Goal: Contribute content: Contribute content

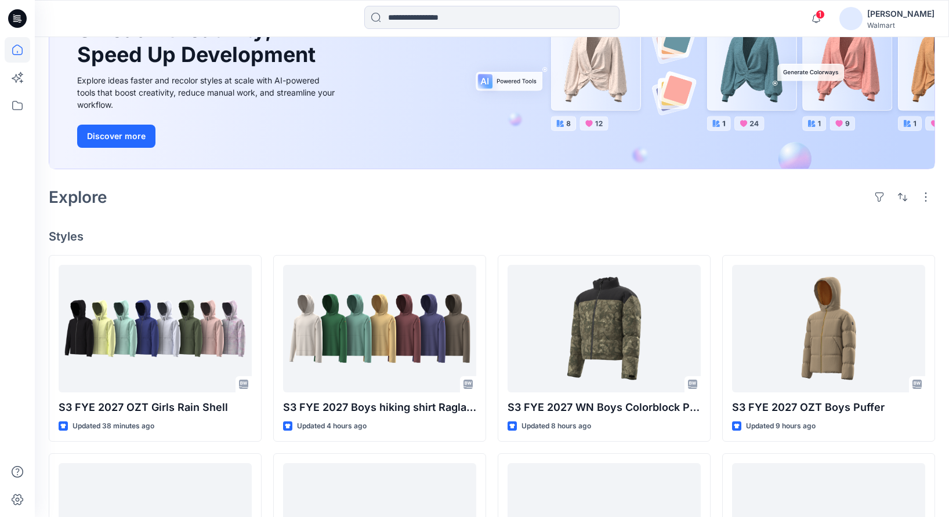
scroll to position [186, 0]
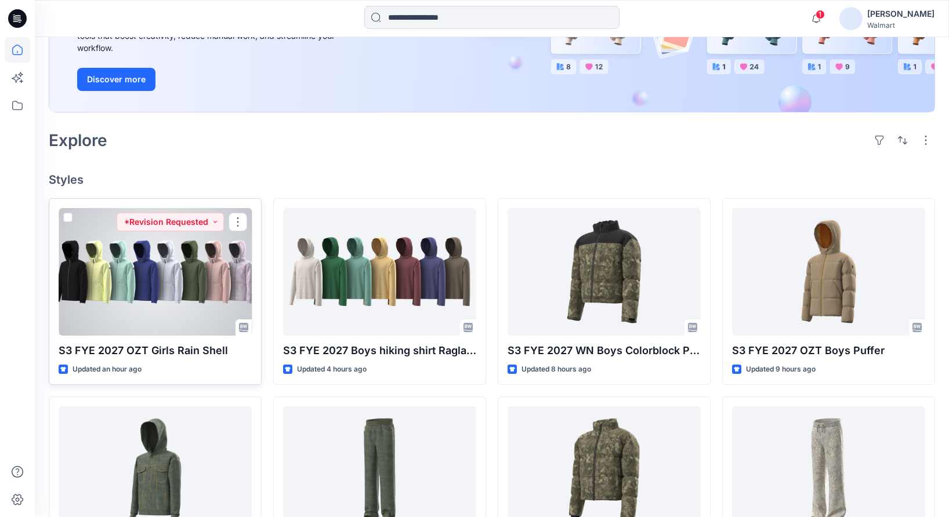
click at [195, 279] on div at bounding box center [155, 272] width 193 height 128
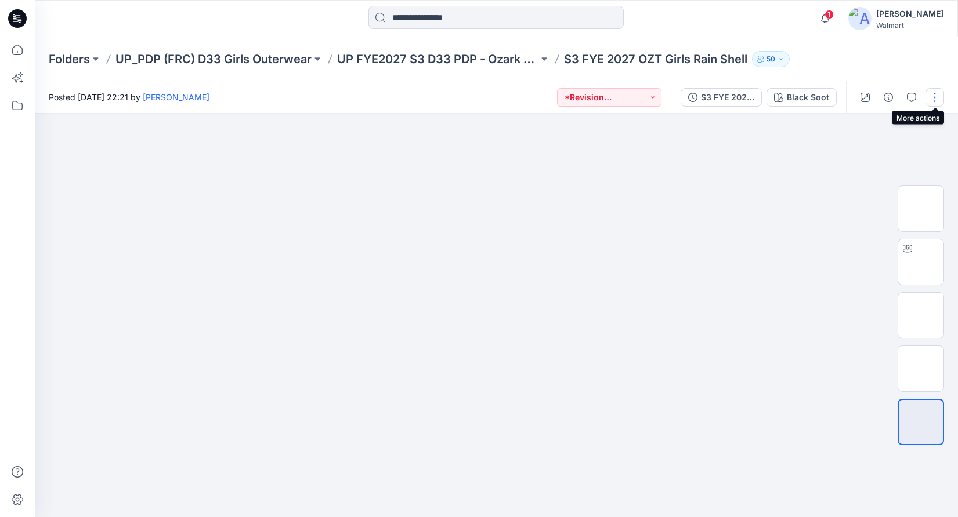
click at [936, 93] on button "button" at bounding box center [934, 97] width 19 height 19
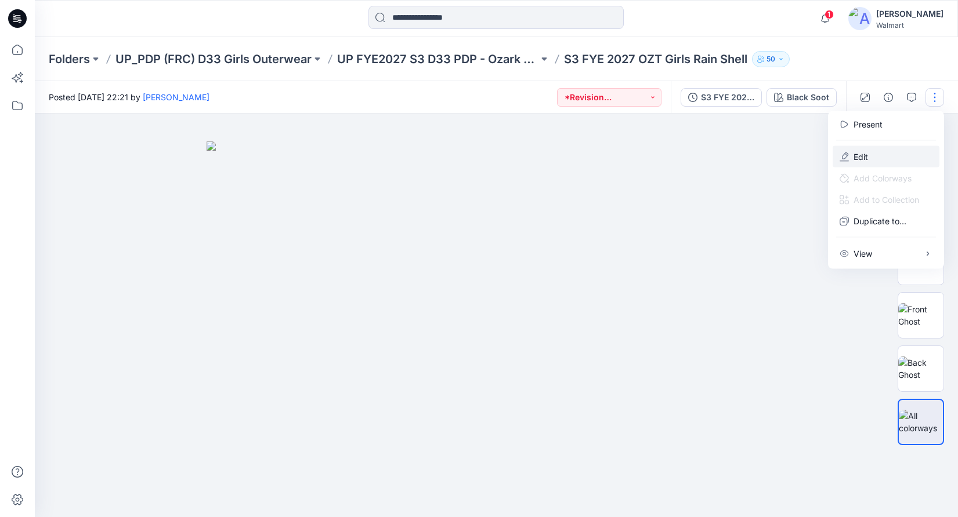
click at [856, 154] on p "Edit" at bounding box center [860, 157] width 15 height 12
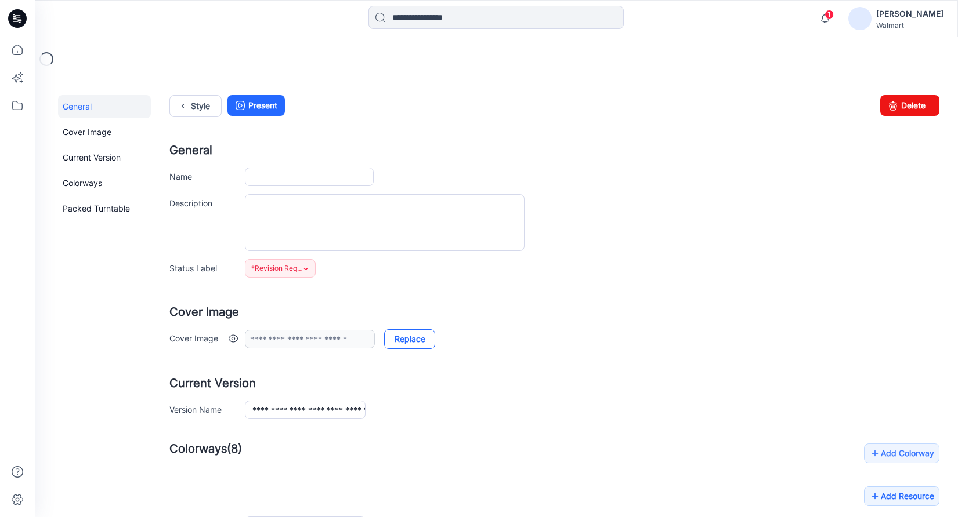
type input "**********"
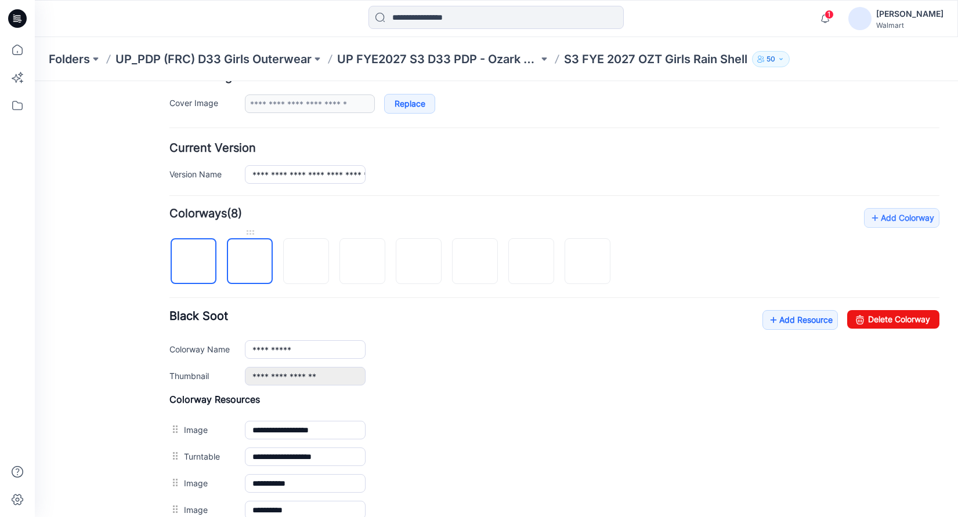
scroll to position [243, 0]
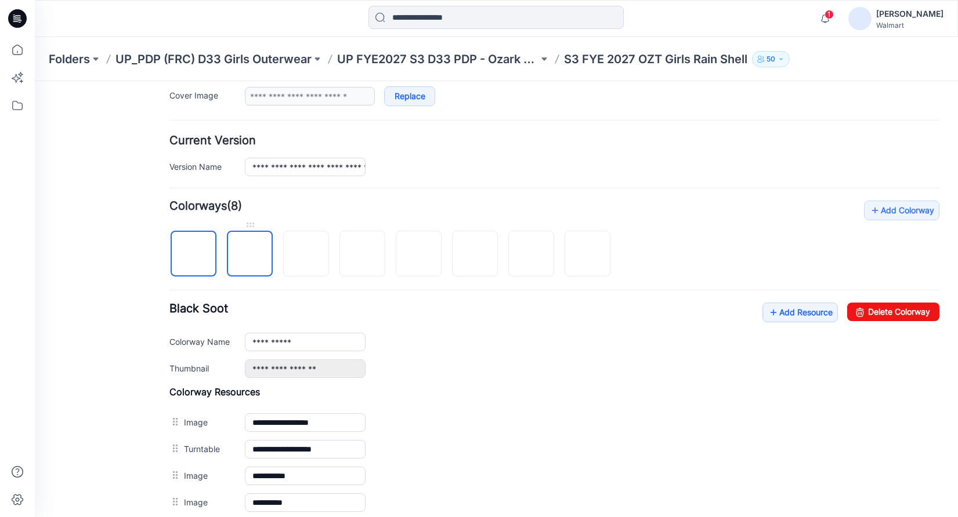
click at [250, 255] on img at bounding box center [250, 255] width 0 height 0
click at [862, 309] on link "Delete Colorway" at bounding box center [893, 312] width 92 height 19
click at [418, 259] on img at bounding box center [418, 254] width 9 height 9
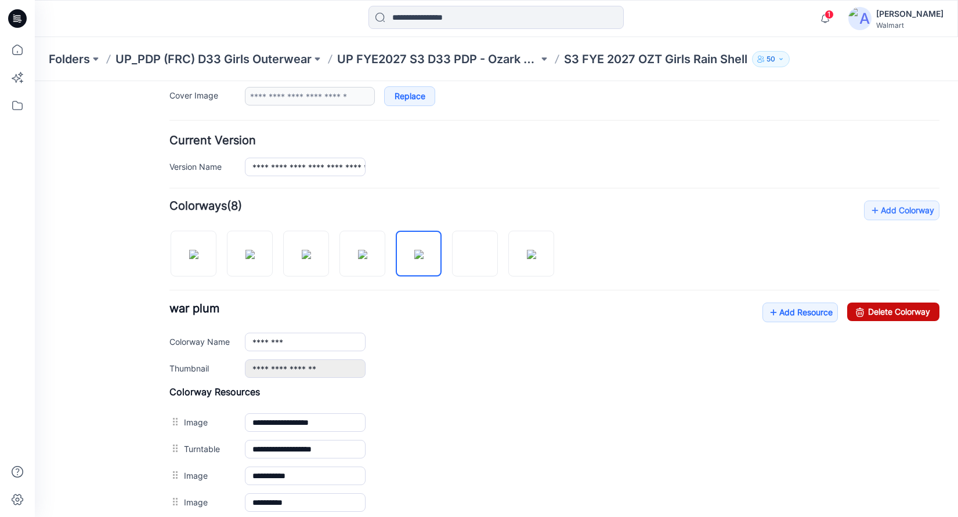
click at [861, 311] on link "Delete Colorway" at bounding box center [893, 312] width 92 height 19
type input "**********"
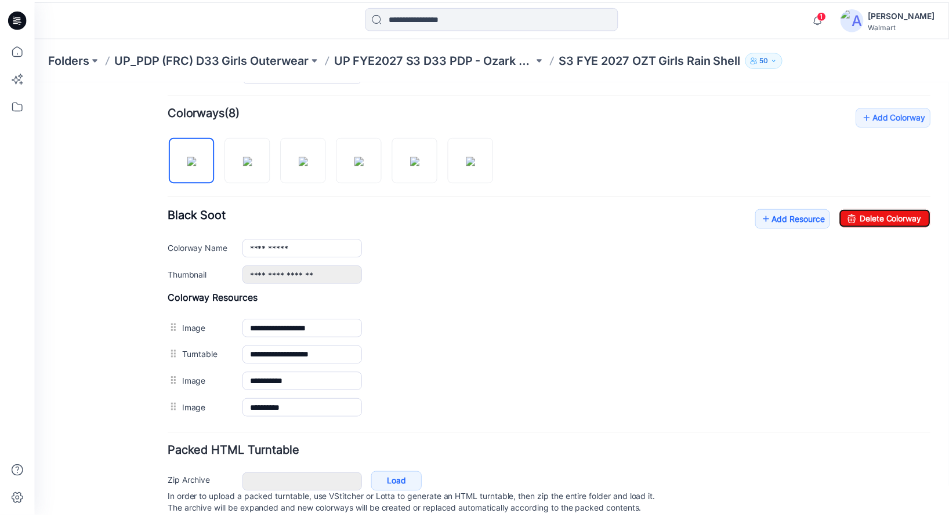
scroll to position [375, 0]
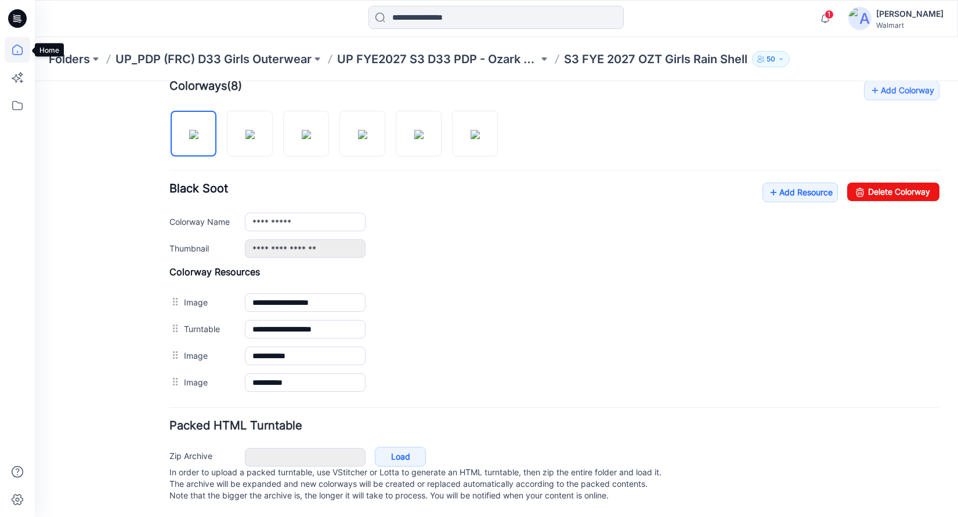
click at [20, 48] on icon at bounding box center [18, 50] width 26 height 26
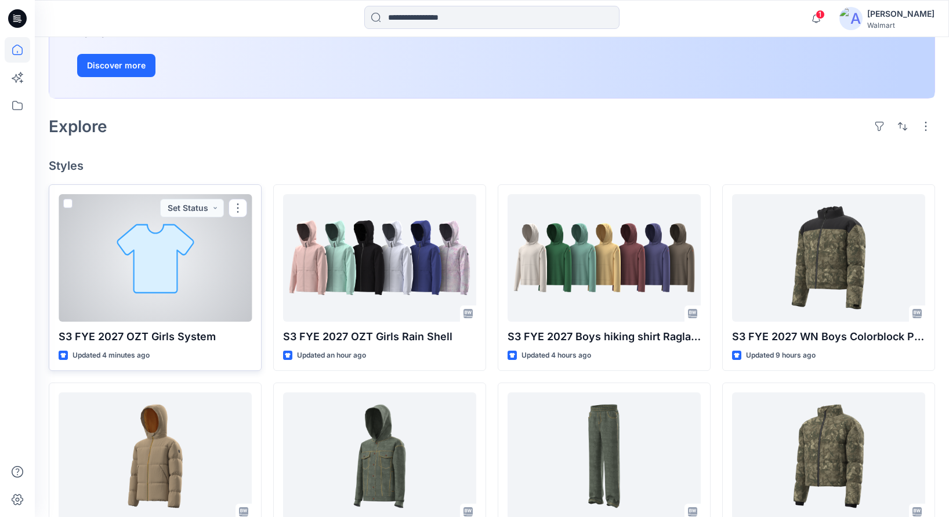
scroll to position [201, 0]
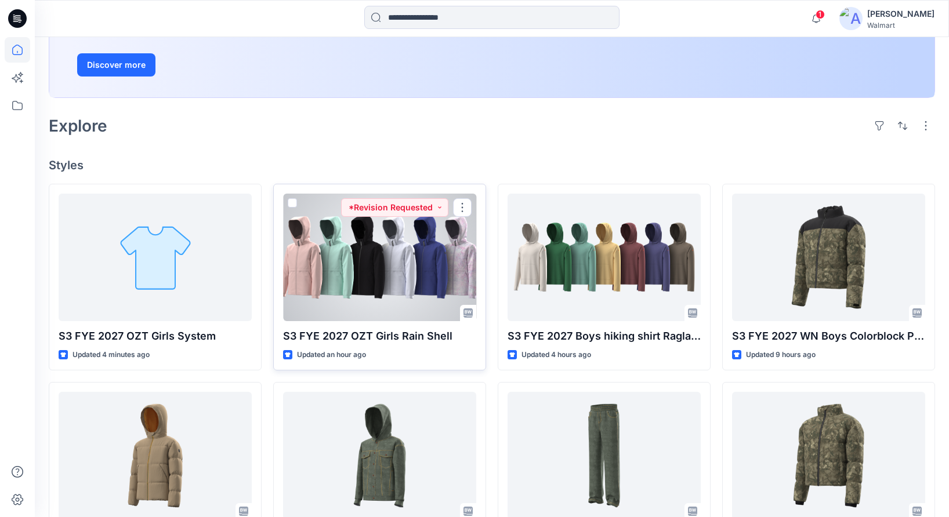
click at [394, 283] on div at bounding box center [379, 258] width 193 height 128
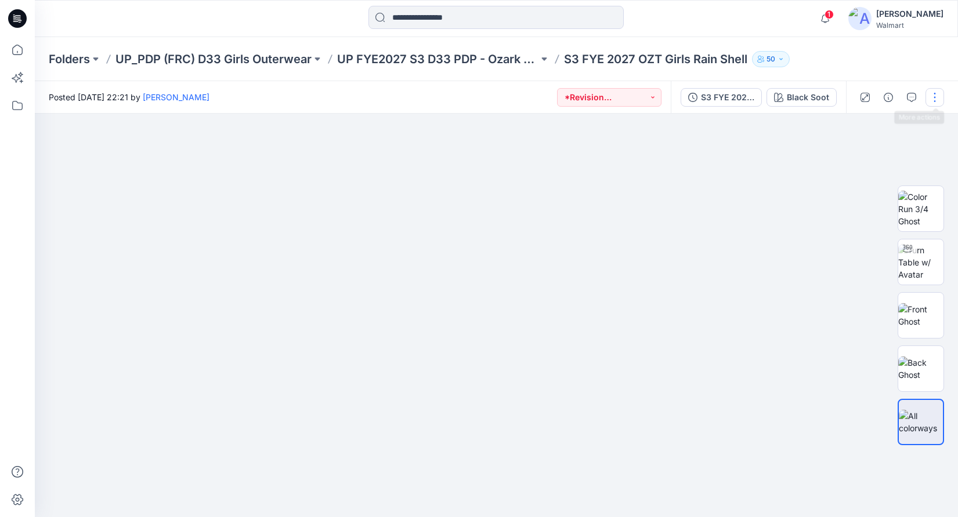
click at [932, 92] on button "button" at bounding box center [934, 97] width 19 height 19
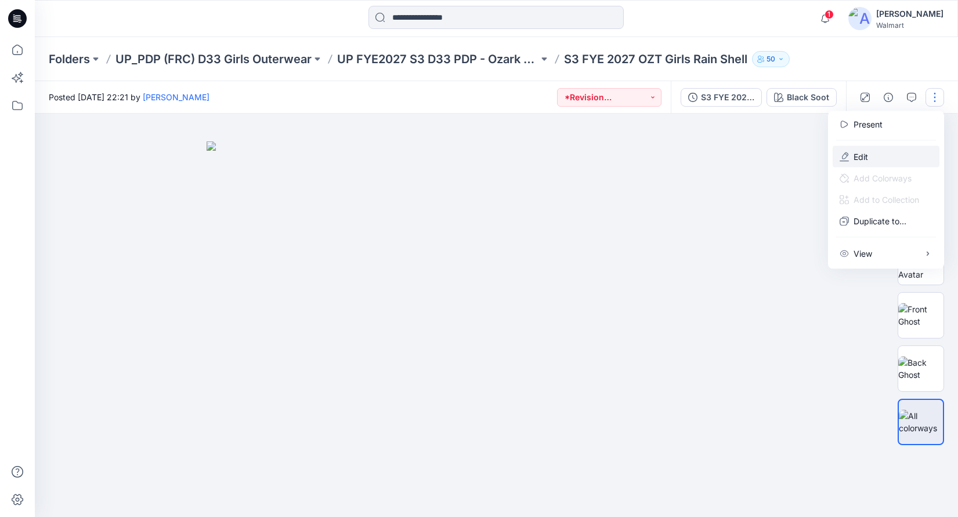
click at [857, 158] on p "Edit" at bounding box center [860, 157] width 15 height 12
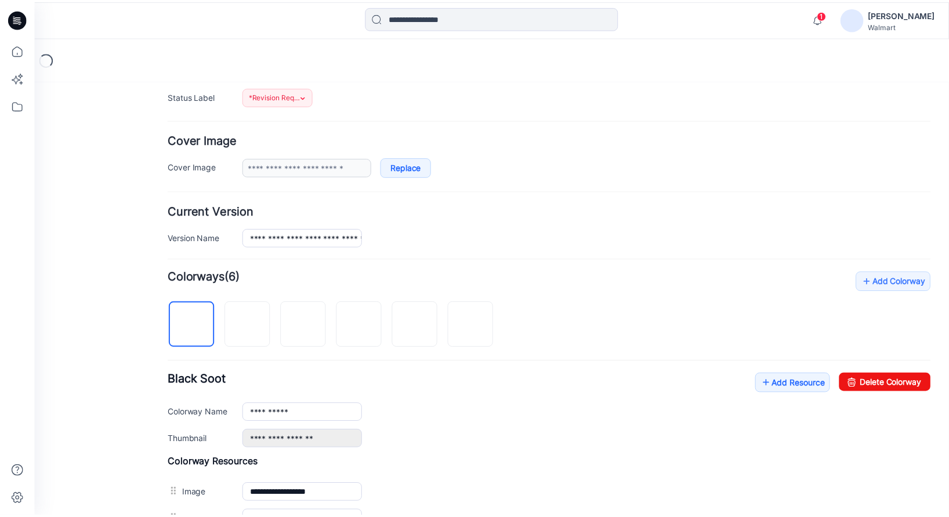
scroll to position [375, 0]
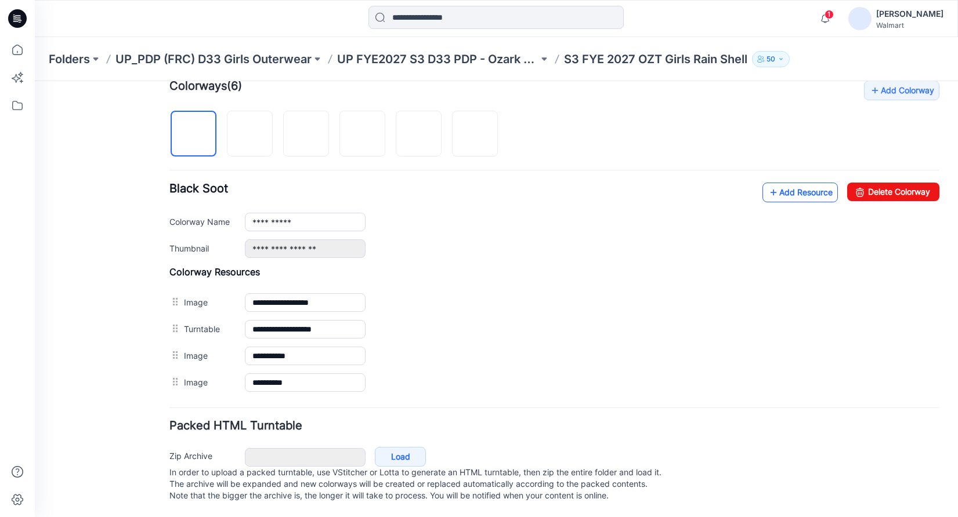
click at [799, 183] on link "Add Resource" at bounding box center [799, 193] width 75 height 20
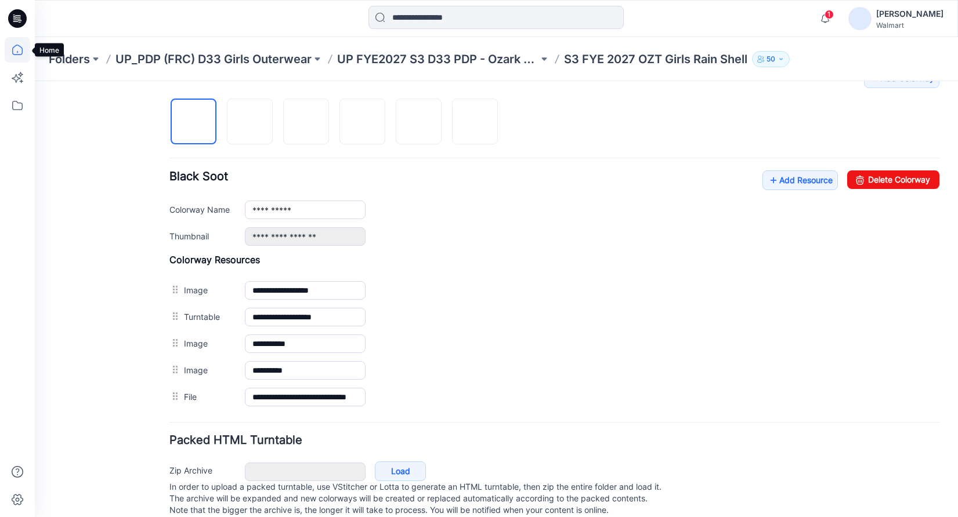
click at [19, 50] on icon at bounding box center [18, 50] width 26 height 26
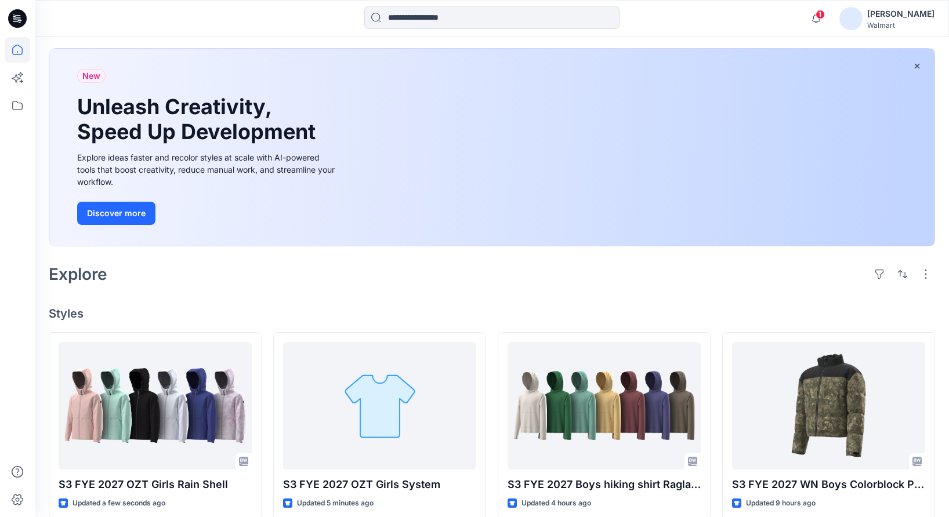
scroll to position [218, 0]
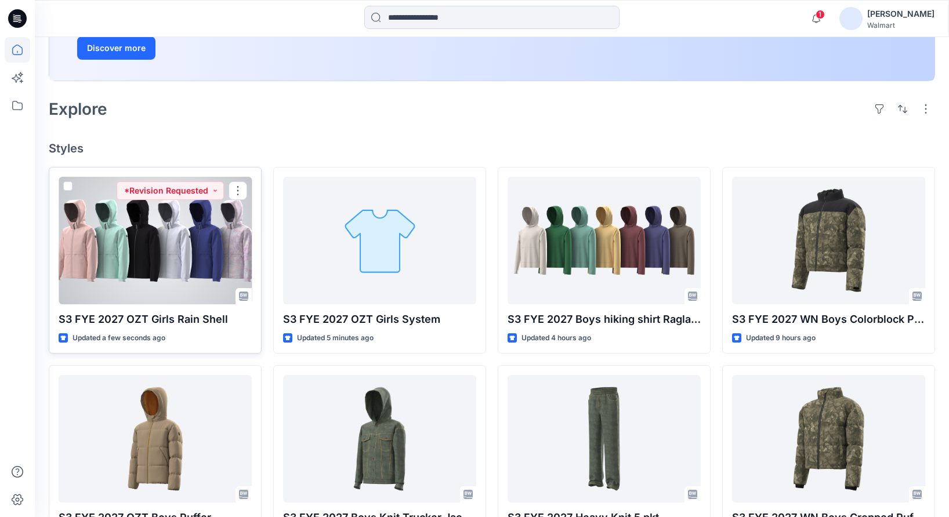
click at [182, 278] on div at bounding box center [155, 241] width 193 height 128
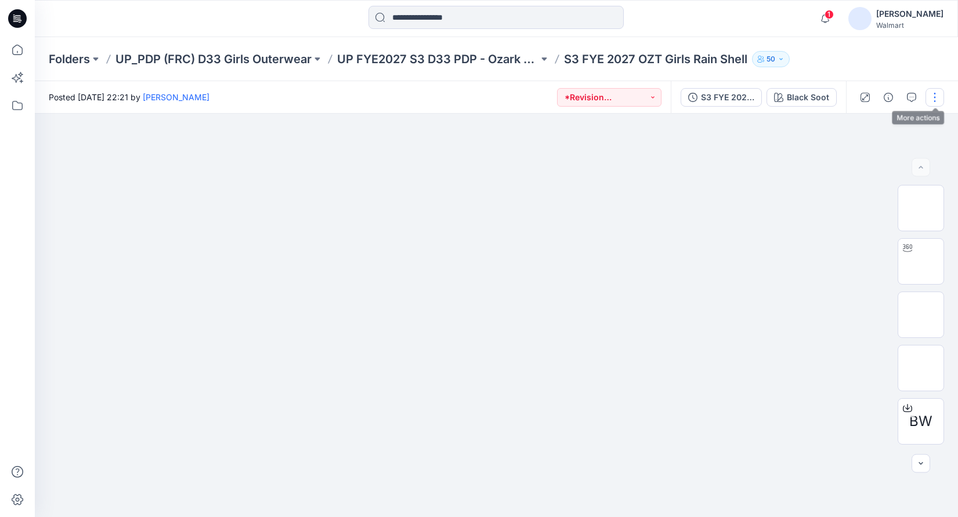
click at [931, 102] on button "button" at bounding box center [934, 97] width 19 height 19
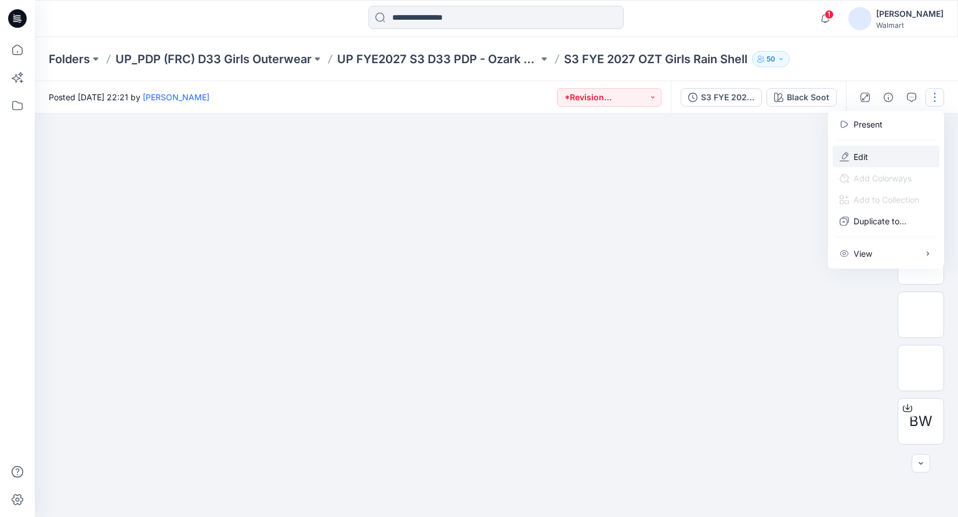
click at [858, 151] on p "Edit" at bounding box center [860, 157] width 15 height 12
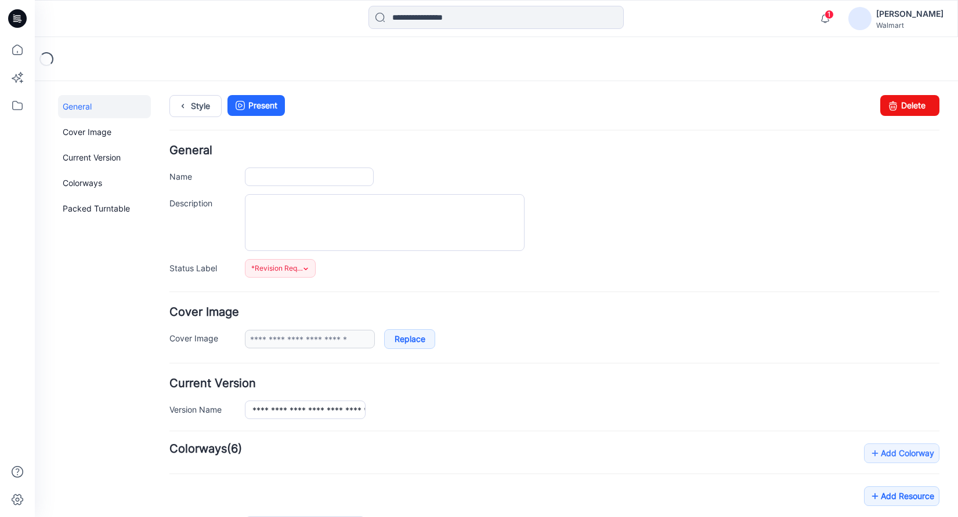
type input "**********"
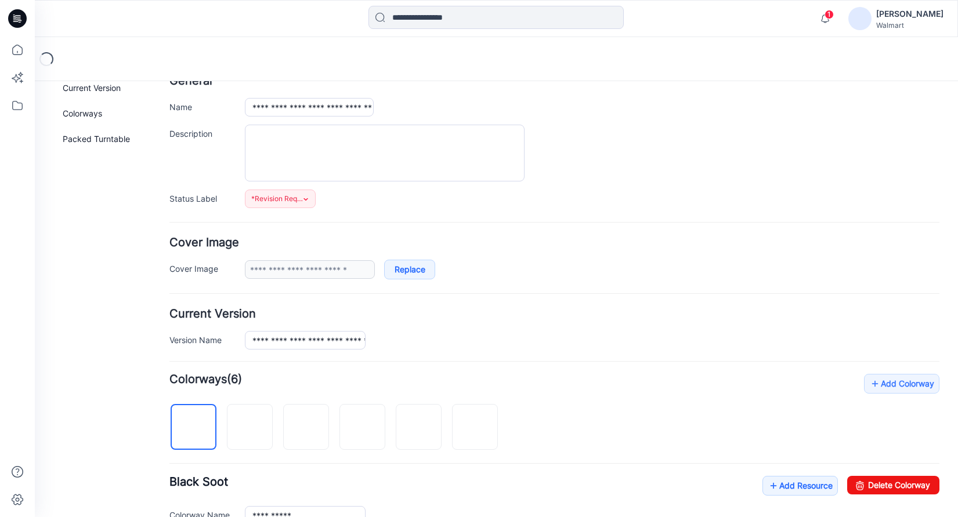
scroll to position [227, 0]
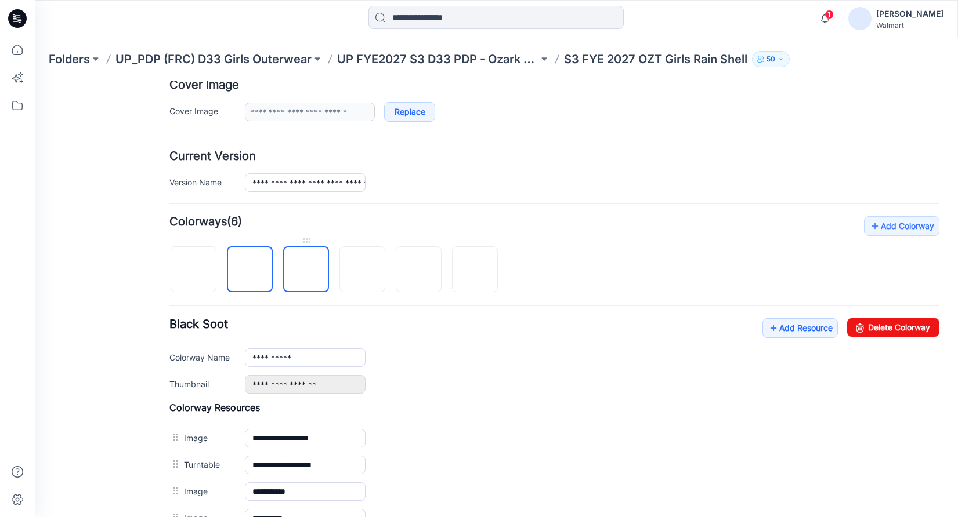
drag, startPoint x: 301, startPoint y: 259, endPoint x: 323, endPoint y: 263, distance: 21.7
click at [306, 270] on img at bounding box center [306, 270] width 0 height 0
type input "**********"
drag, startPoint x: 311, startPoint y: 256, endPoint x: 280, endPoint y: 256, distance: 31.3
click at [225, 249] on div at bounding box center [338, 264] width 338 height 60
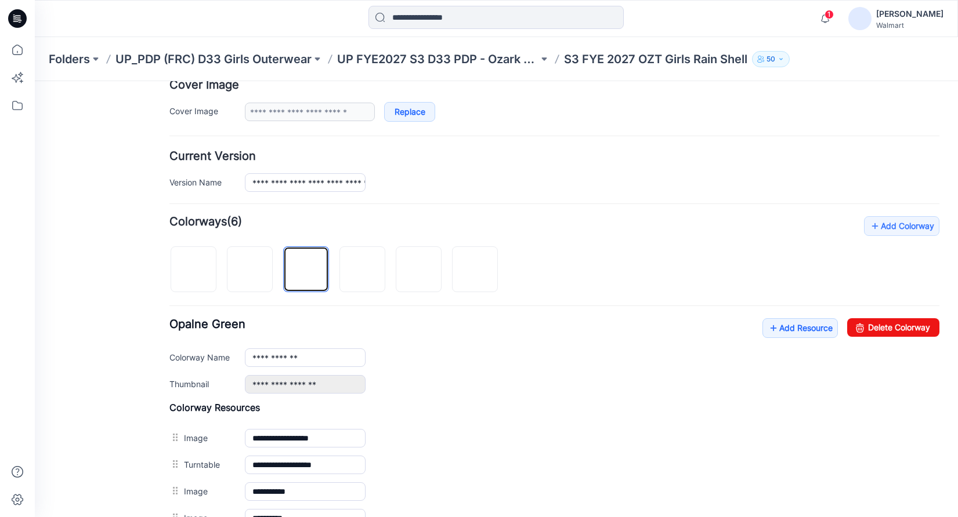
drag, startPoint x: 303, startPoint y: 262, endPoint x: 245, endPoint y: 248, distance: 59.1
click at [222, 248] on div at bounding box center [338, 264] width 338 height 60
click at [562, 291] on div "**********" at bounding box center [554, 374] width 770 height 316
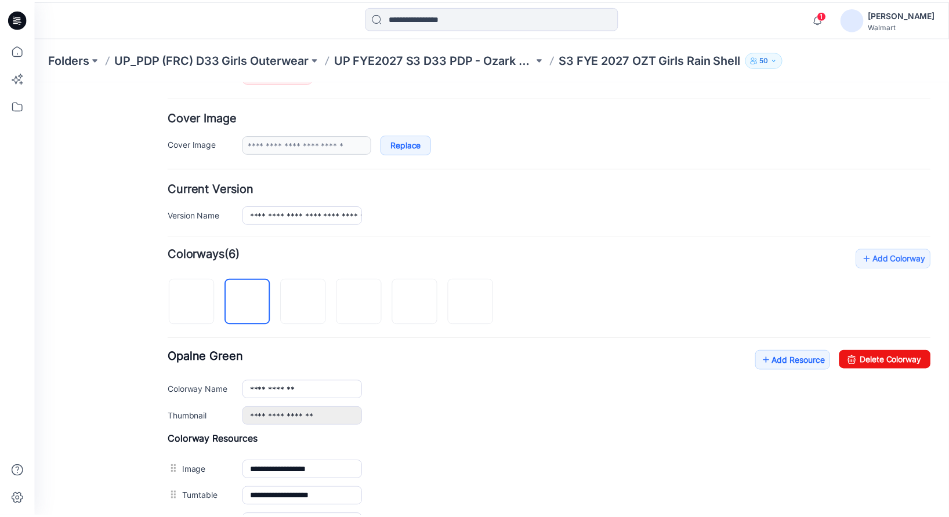
scroll to position [121, 0]
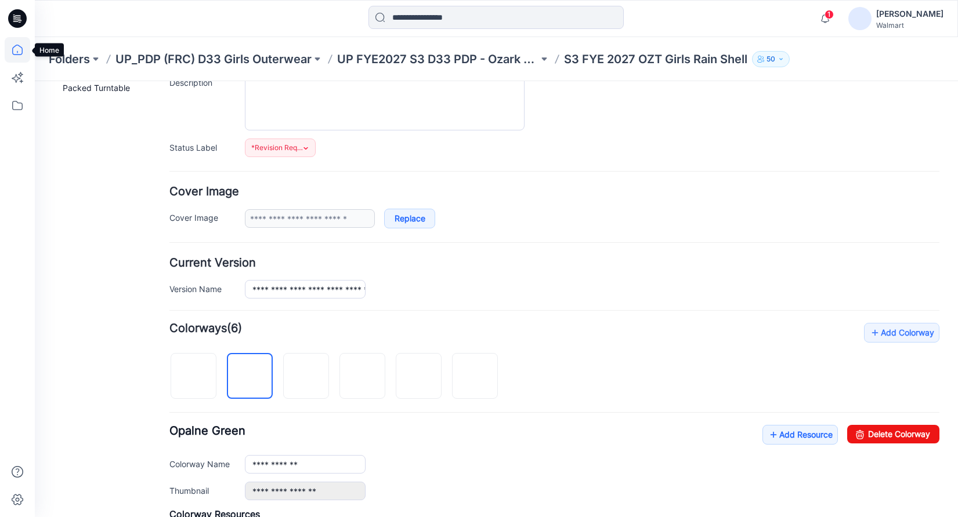
click at [21, 49] on icon at bounding box center [18, 50] width 26 height 26
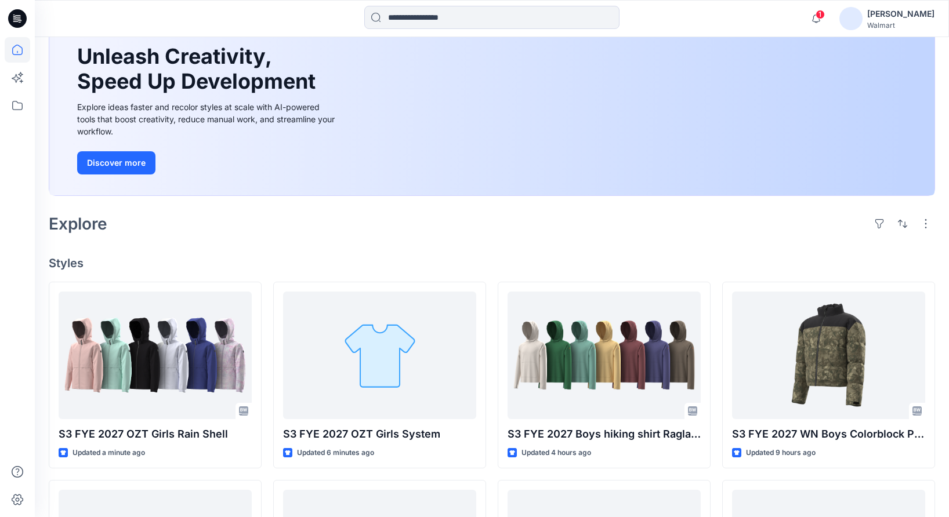
scroll to position [108, 0]
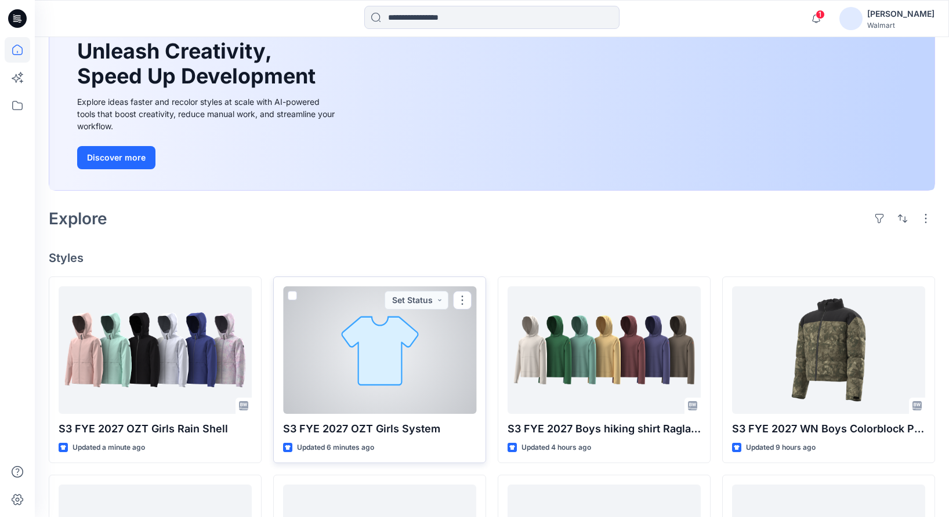
click at [340, 363] on div at bounding box center [379, 351] width 193 height 128
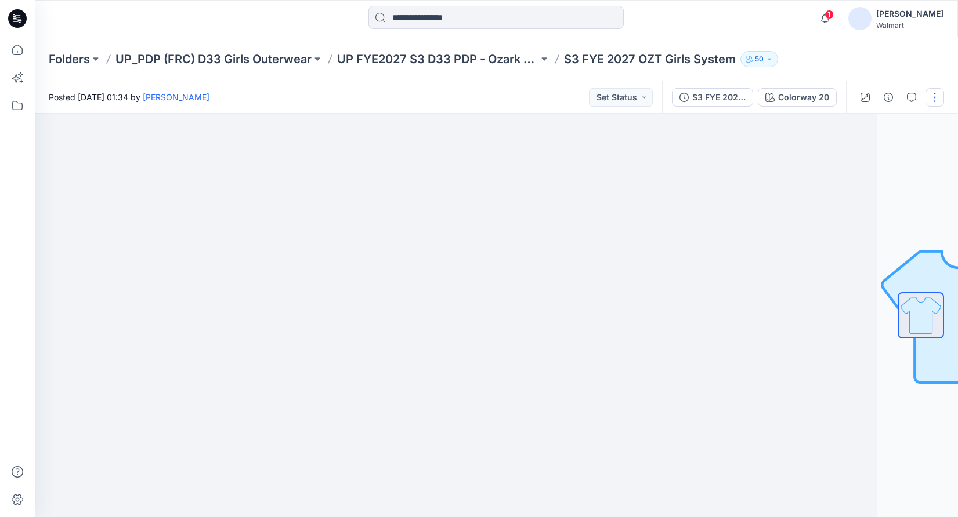
click at [933, 95] on button "button" at bounding box center [934, 97] width 19 height 19
click at [853, 151] on p "Edit" at bounding box center [860, 157] width 15 height 12
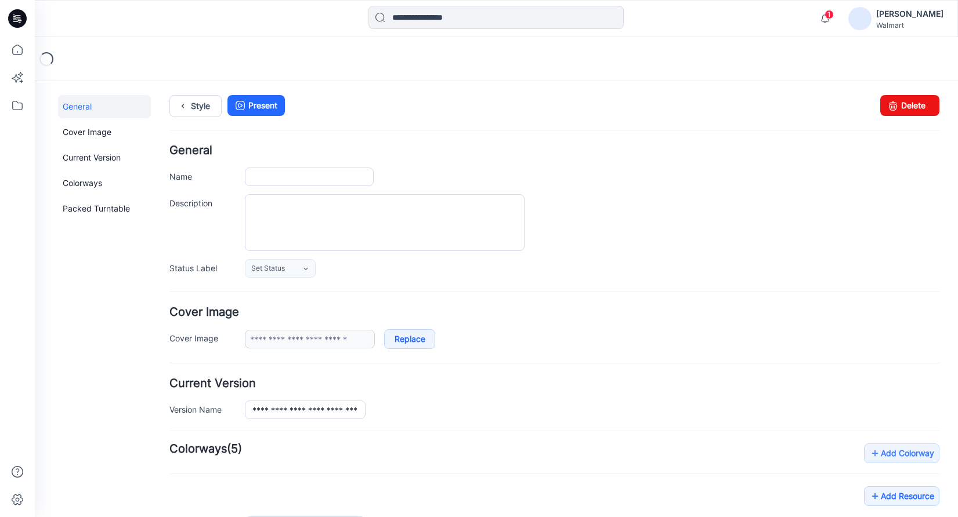
type input "**********"
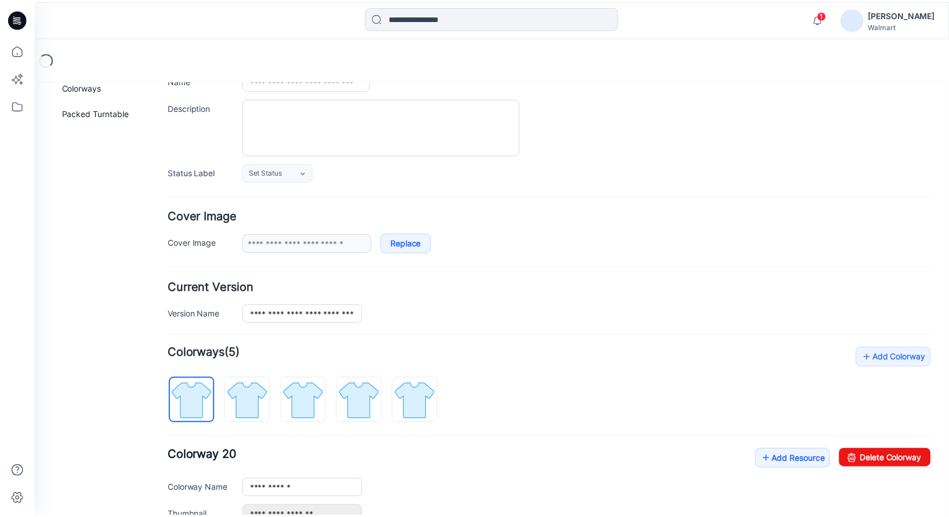
scroll to position [237, 0]
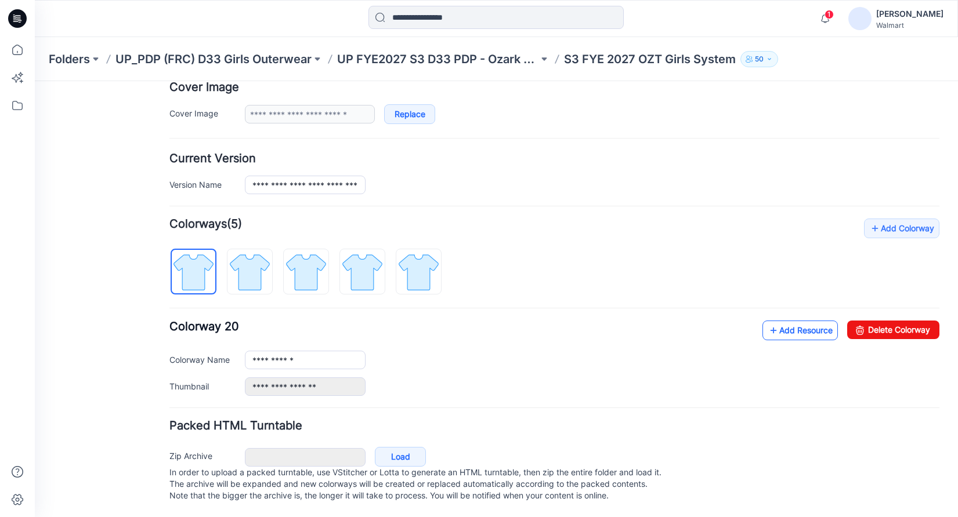
click at [778, 321] on link "Add Resource" at bounding box center [799, 331] width 75 height 20
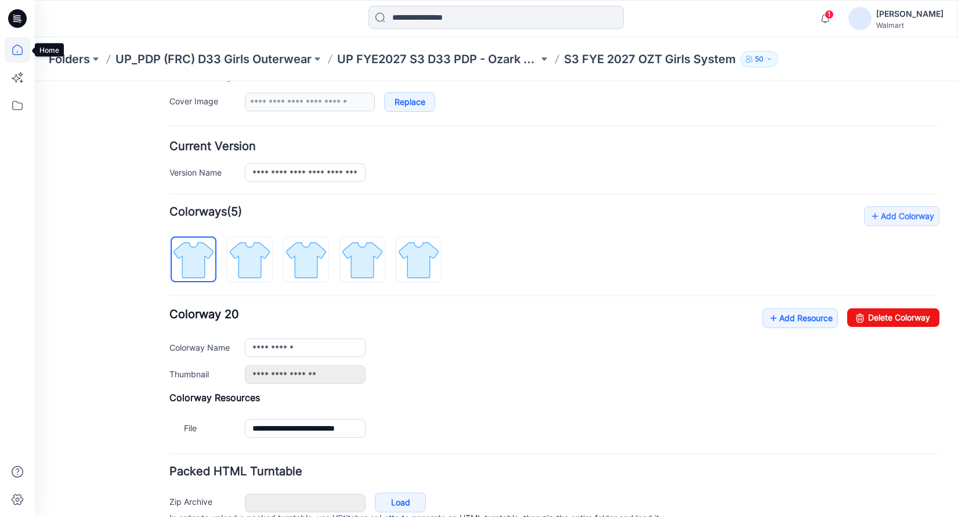
click at [15, 48] on icon at bounding box center [18, 50] width 26 height 26
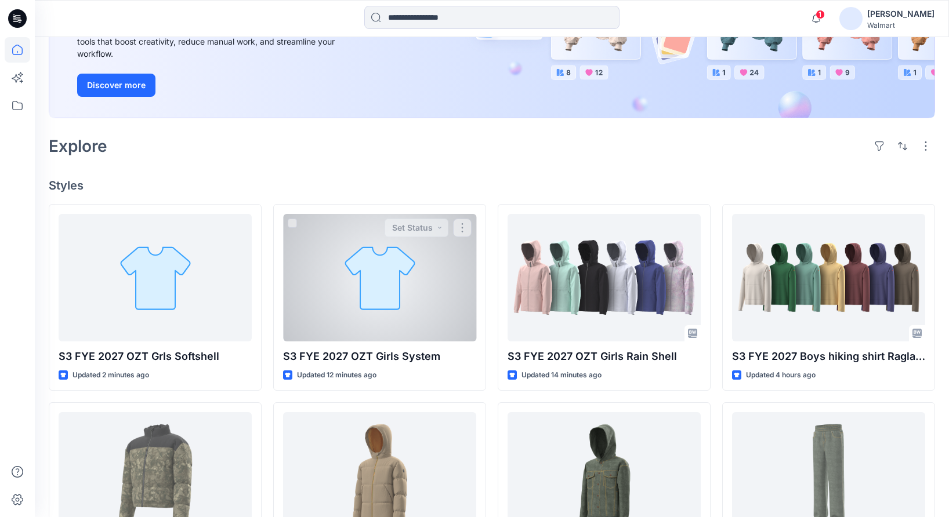
scroll to position [183, 0]
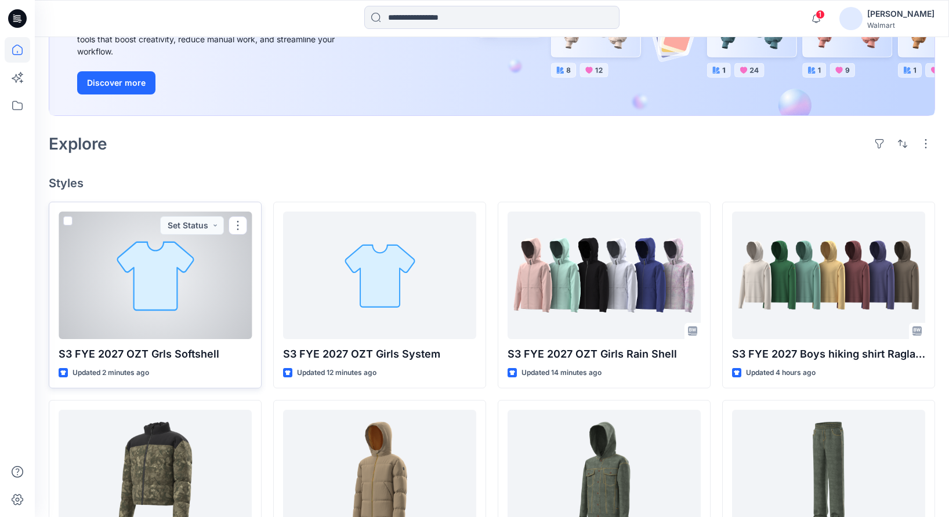
click at [198, 311] on div at bounding box center [155, 276] width 193 height 128
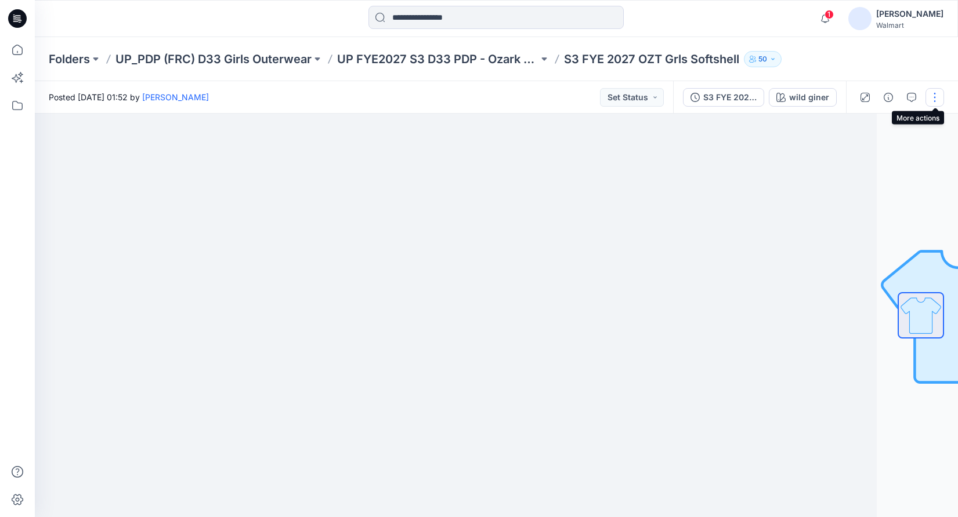
click at [934, 96] on button "button" at bounding box center [934, 97] width 19 height 19
click at [870, 158] on button "Edit" at bounding box center [885, 156] width 107 height 21
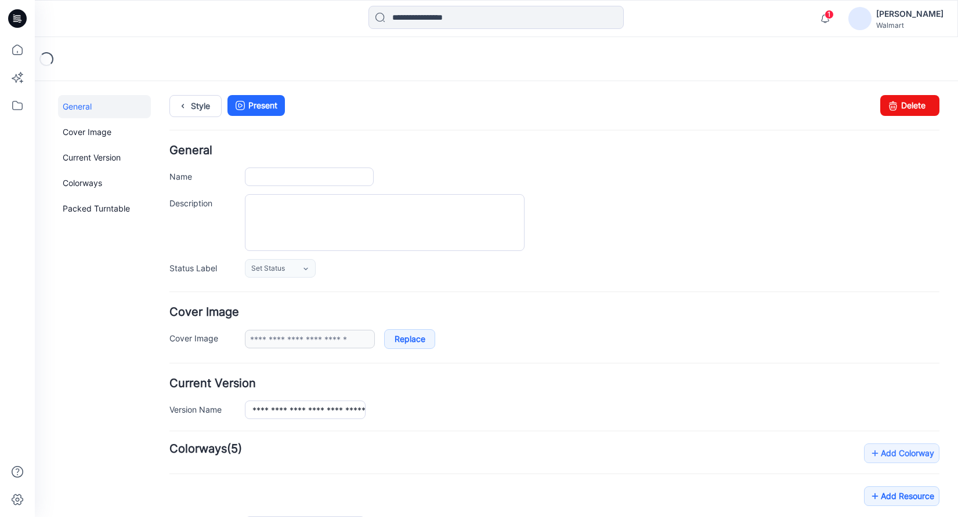
type input "**********"
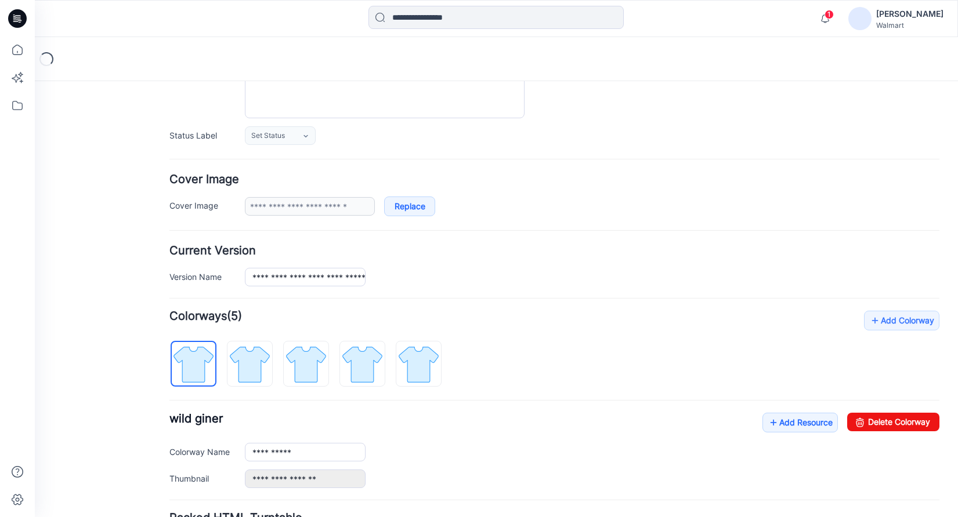
scroll to position [237, 0]
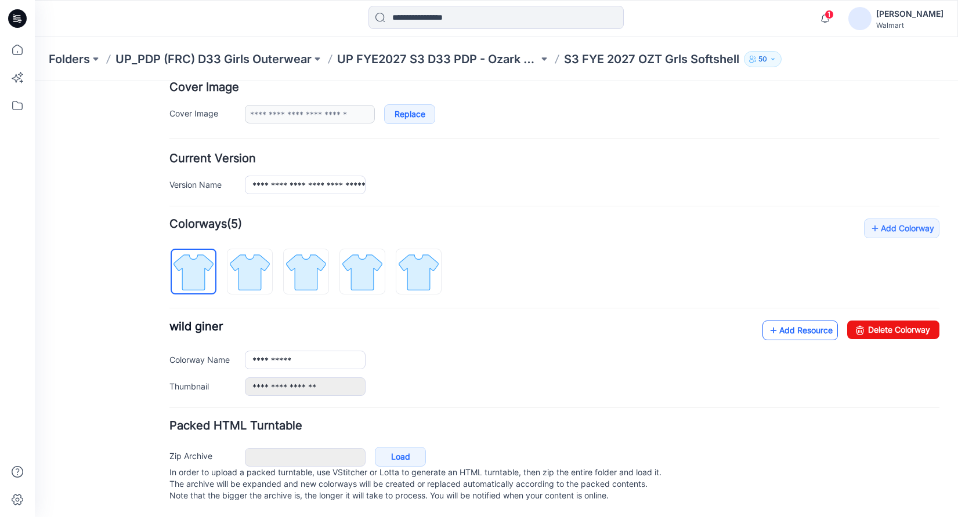
click at [801, 321] on link "Add Resource" at bounding box center [799, 331] width 75 height 20
click at [767, 321] on icon at bounding box center [773, 330] width 12 height 19
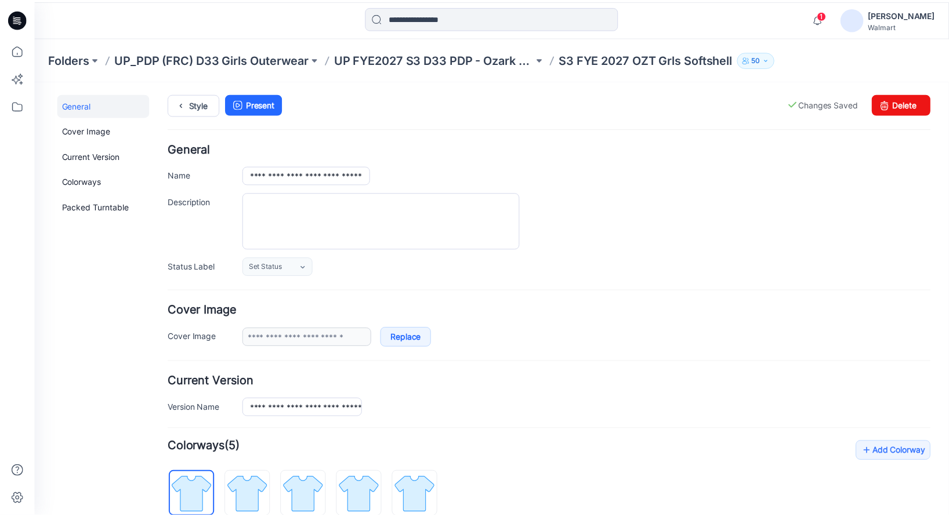
scroll to position [0, 0]
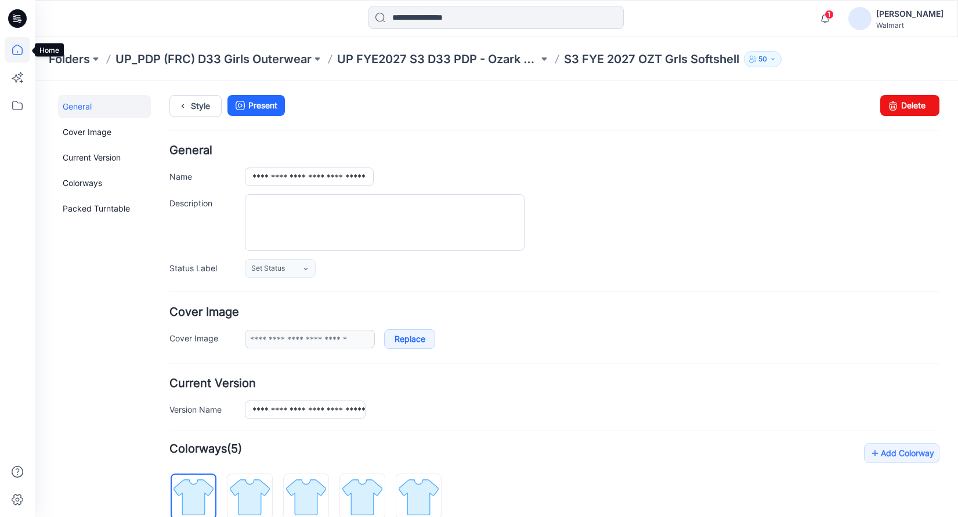
click at [16, 49] on icon at bounding box center [18, 50] width 26 height 26
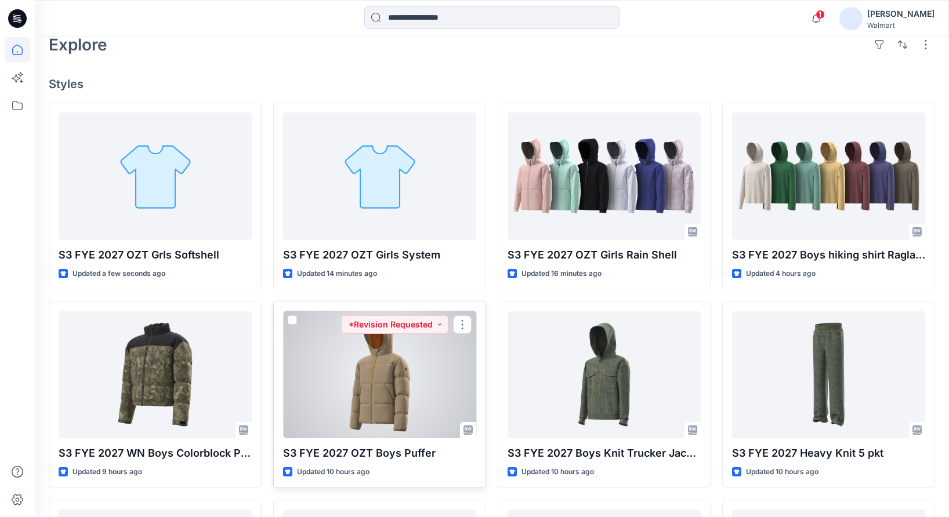
scroll to position [268, 0]
